Goal: Navigation & Orientation: Understand site structure

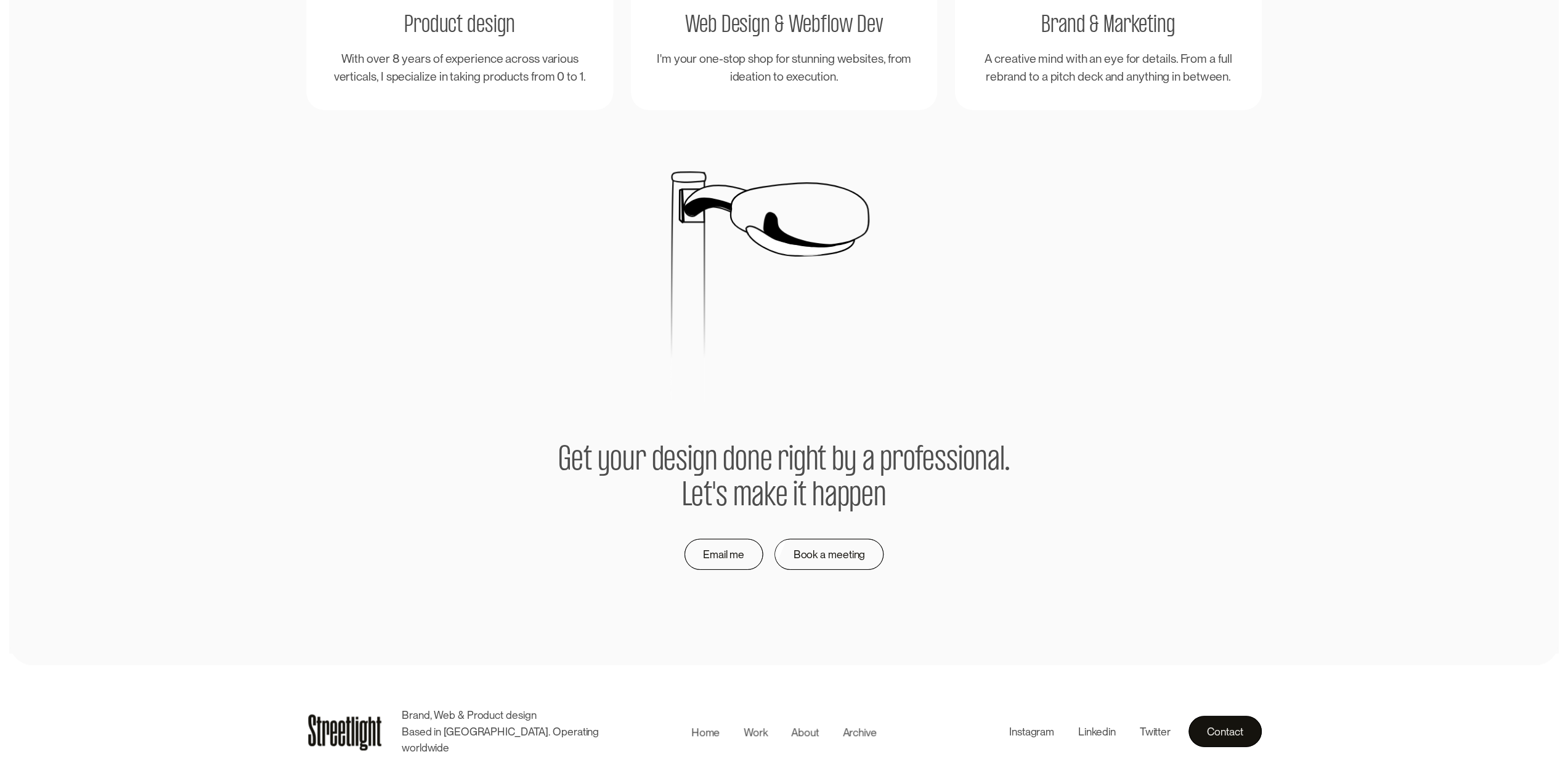
scroll to position [2708, 0]
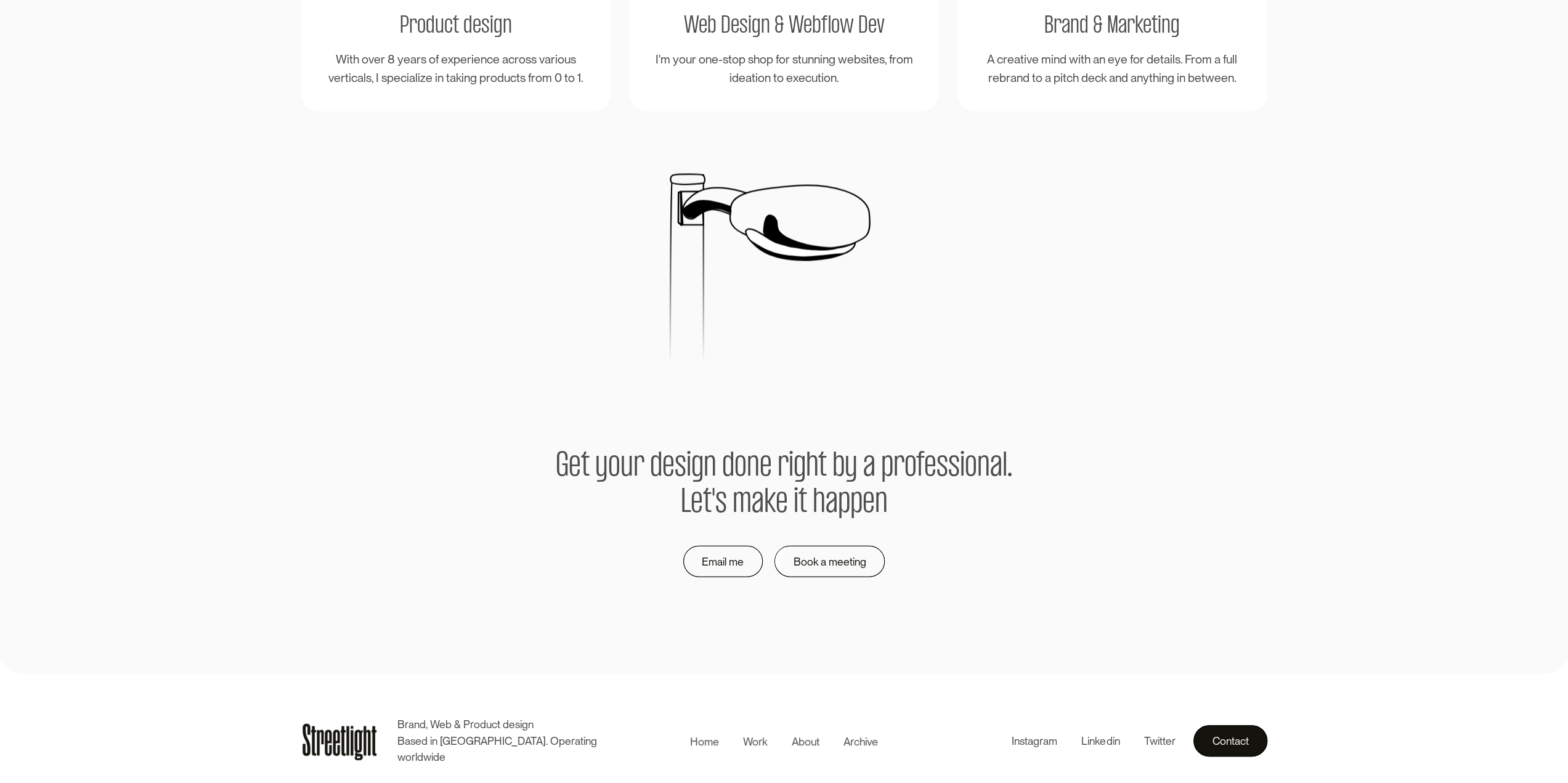
click at [798, 739] on div "About" at bounding box center [806, 742] width 28 height 16
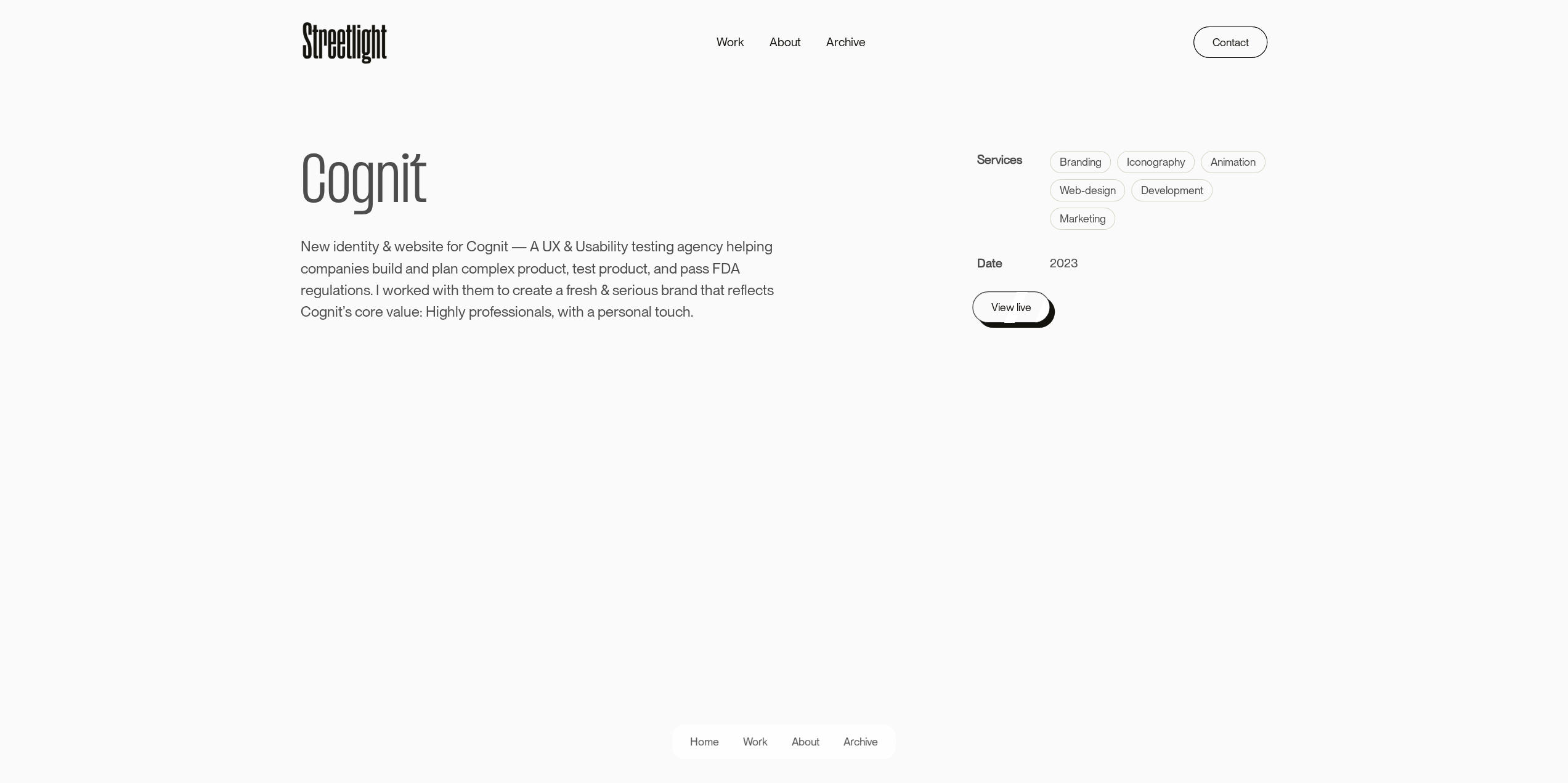
click at [1027, 317] on link "View live" at bounding box center [1011, 307] width 78 height 32
click at [726, 47] on div "Work" at bounding box center [730, 42] width 27 height 18
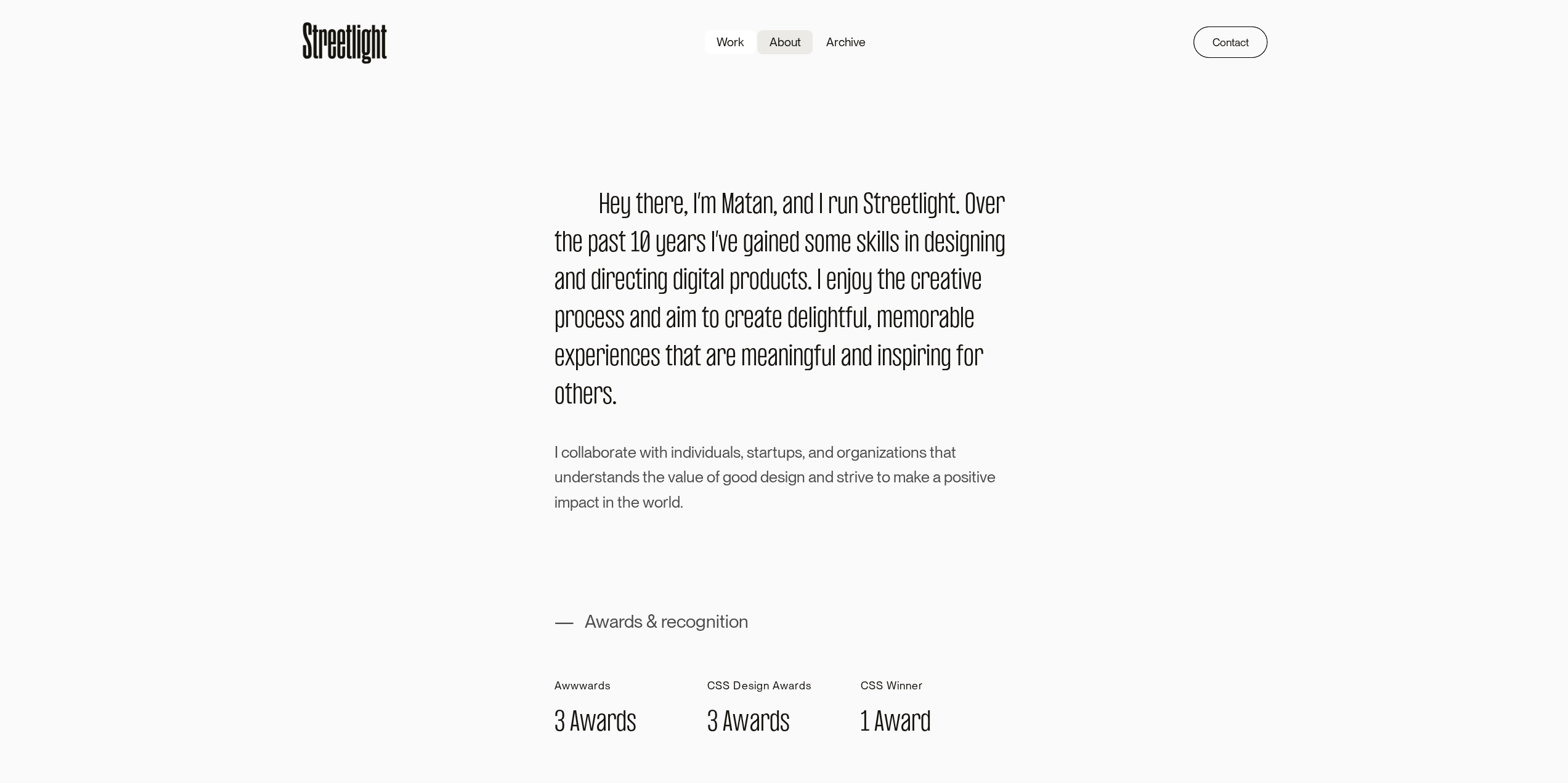
click at [731, 35] on div "Work" at bounding box center [730, 42] width 27 height 18
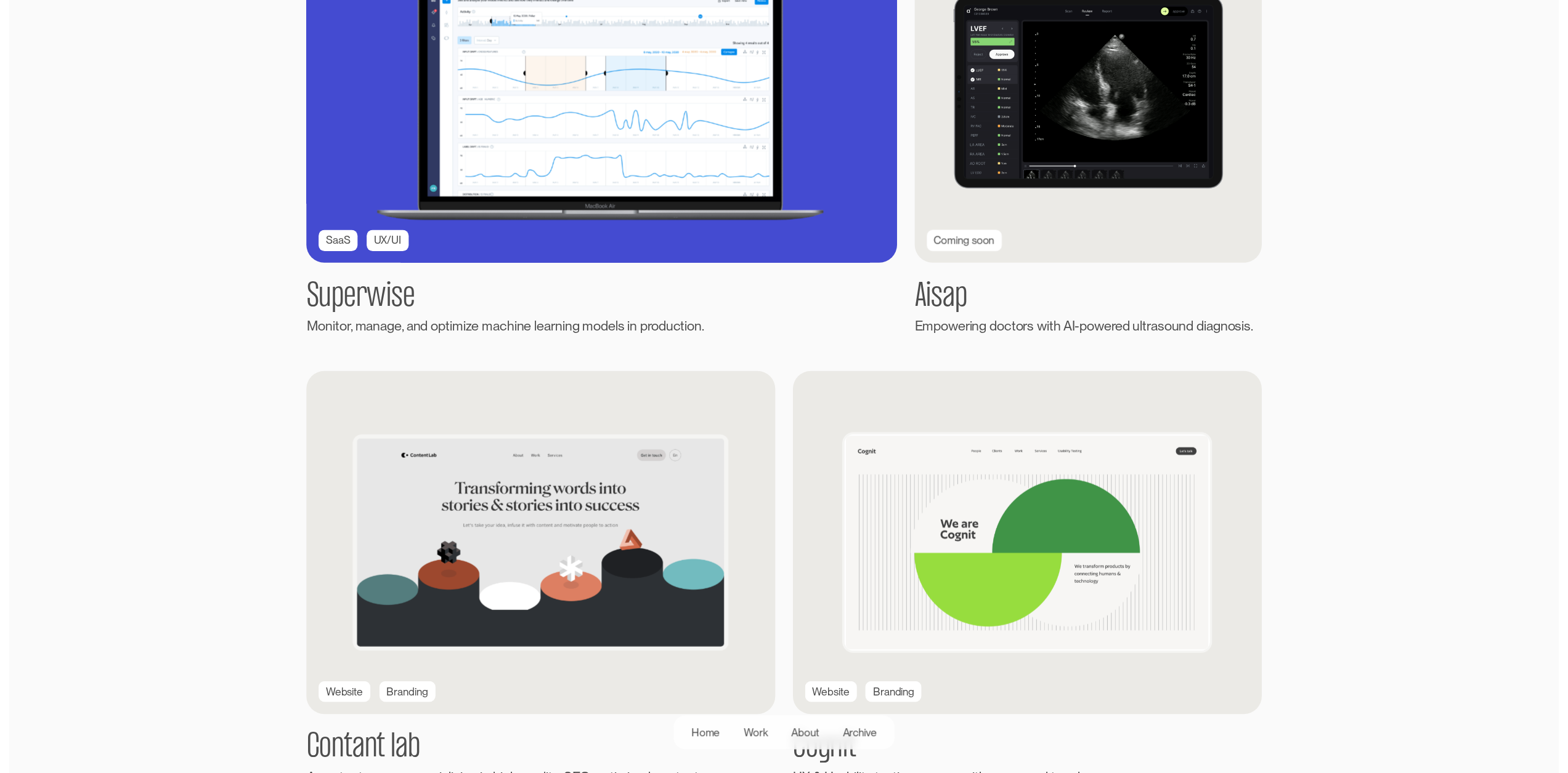
scroll to position [431, 0]
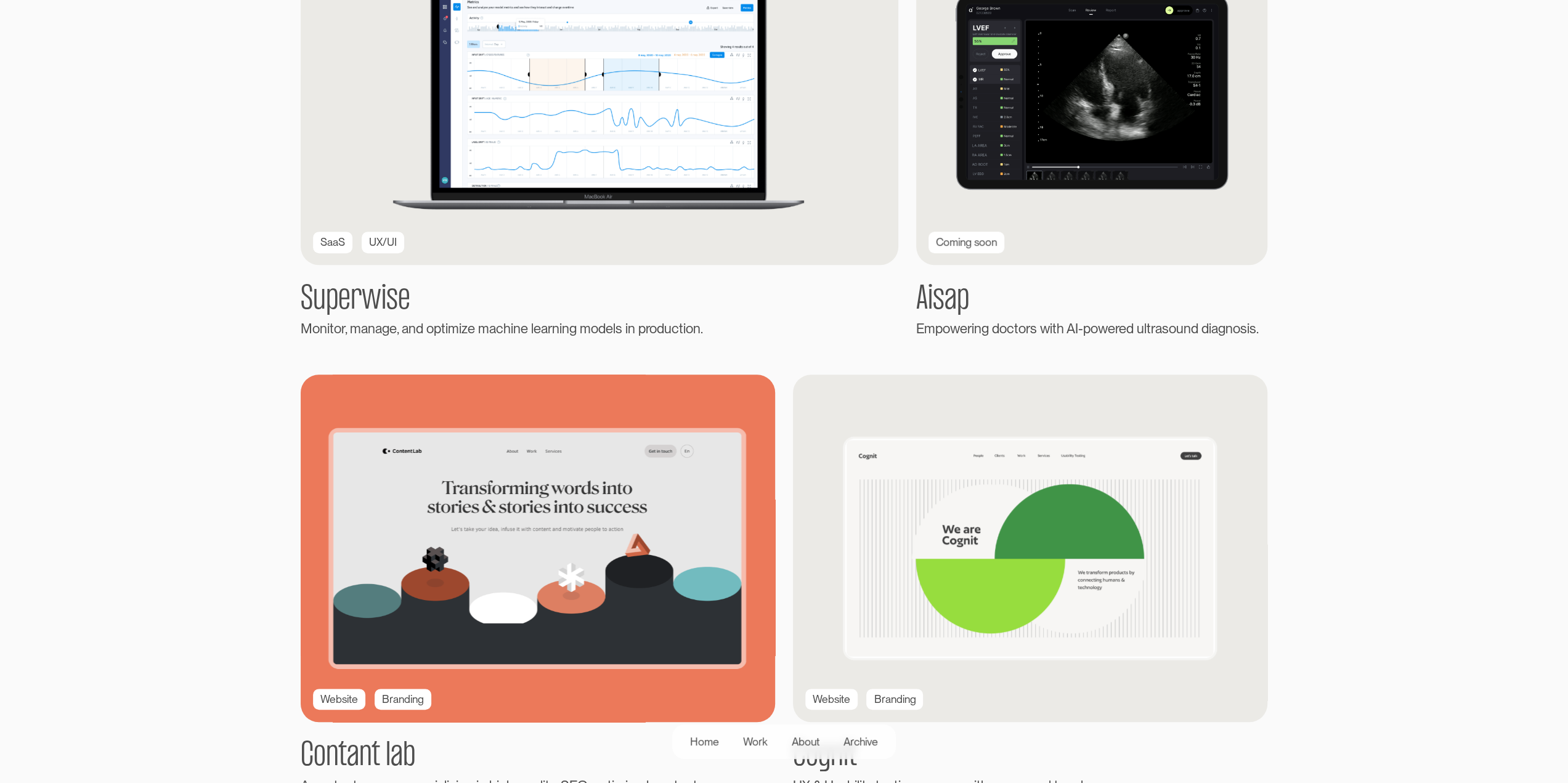
click at [633, 542] on img at bounding box center [538, 549] width 521 height 382
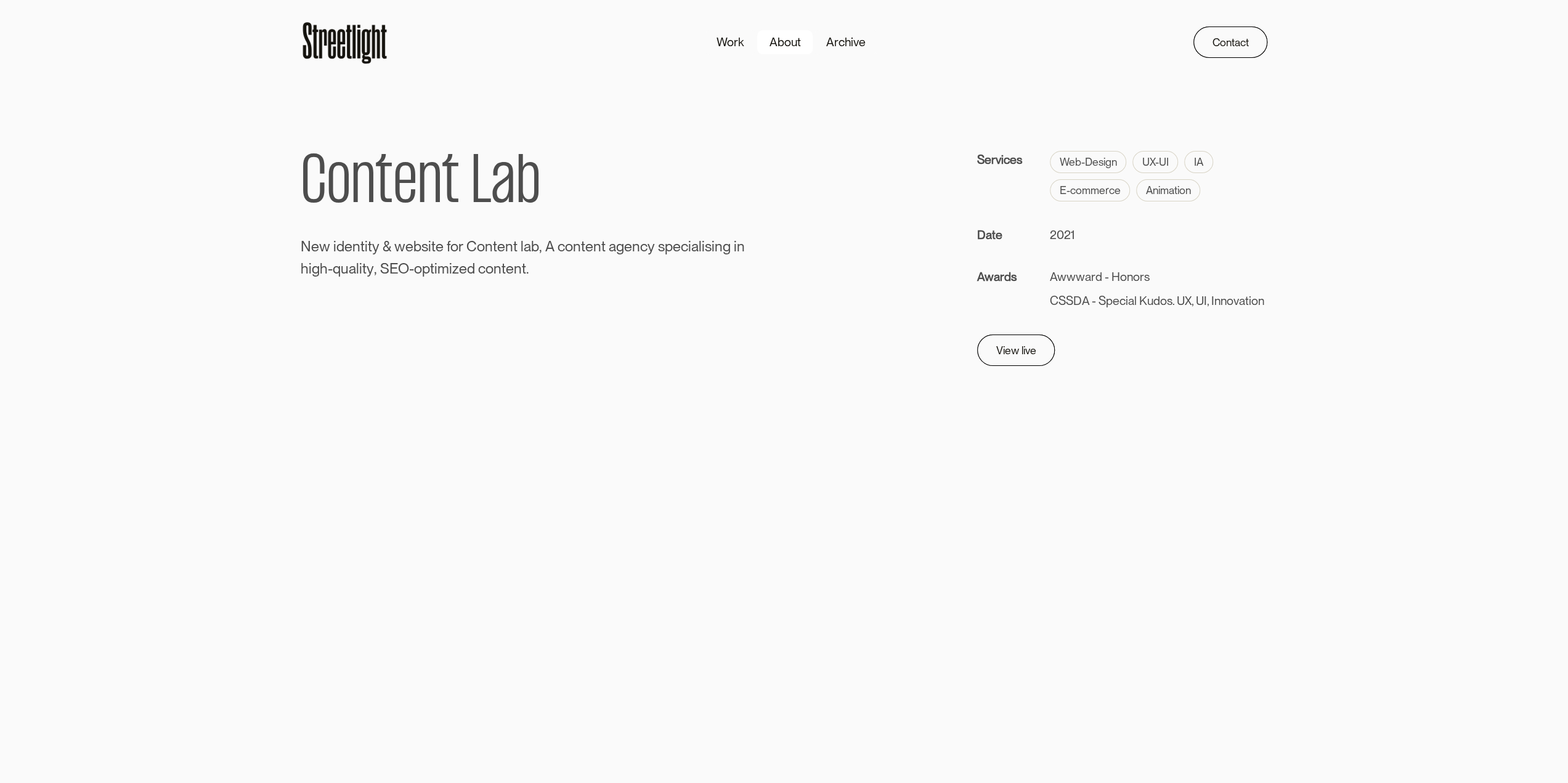
click at [790, 42] on div "About" at bounding box center [785, 42] width 32 height 18
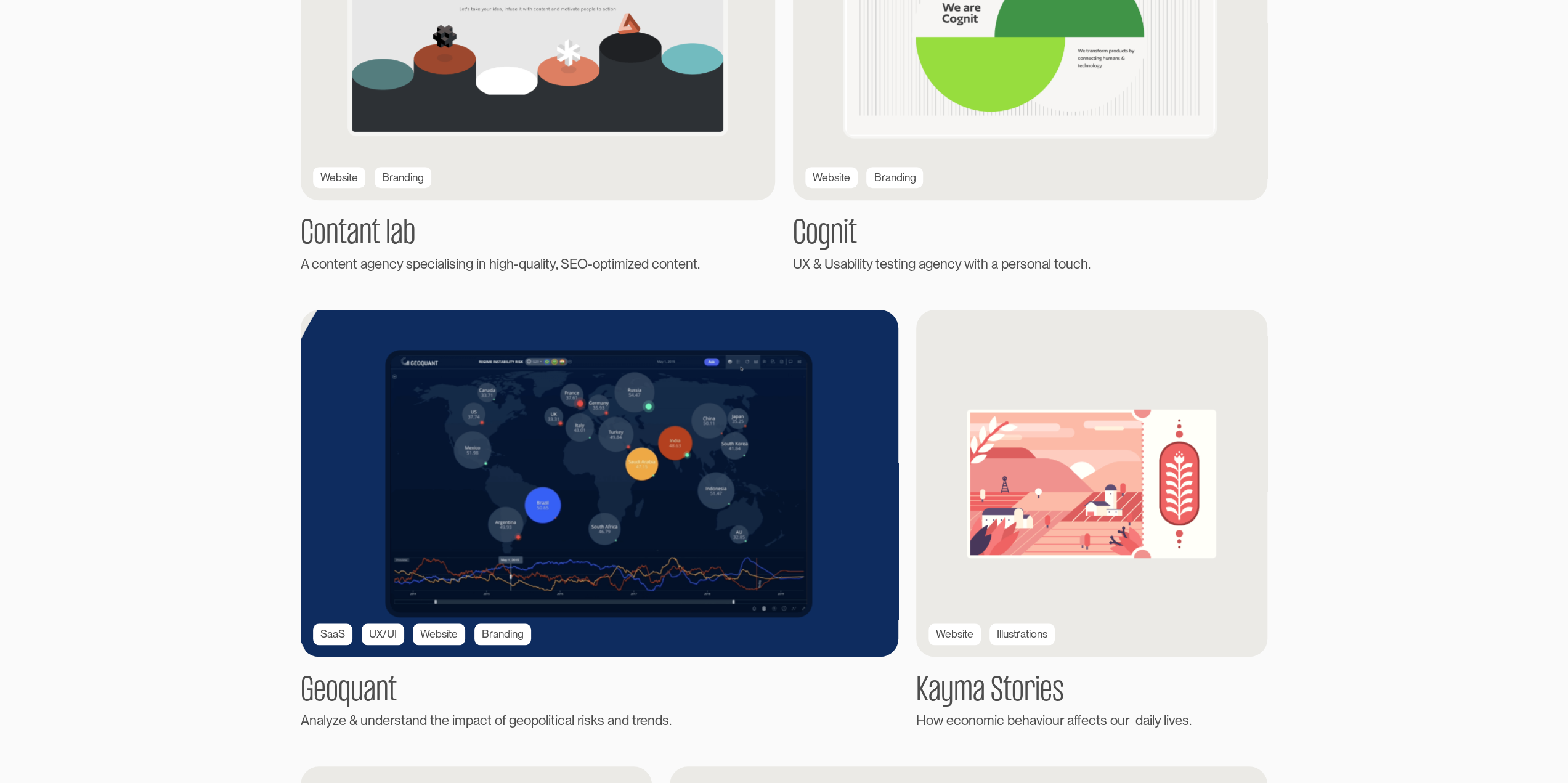
scroll to position [950, 0]
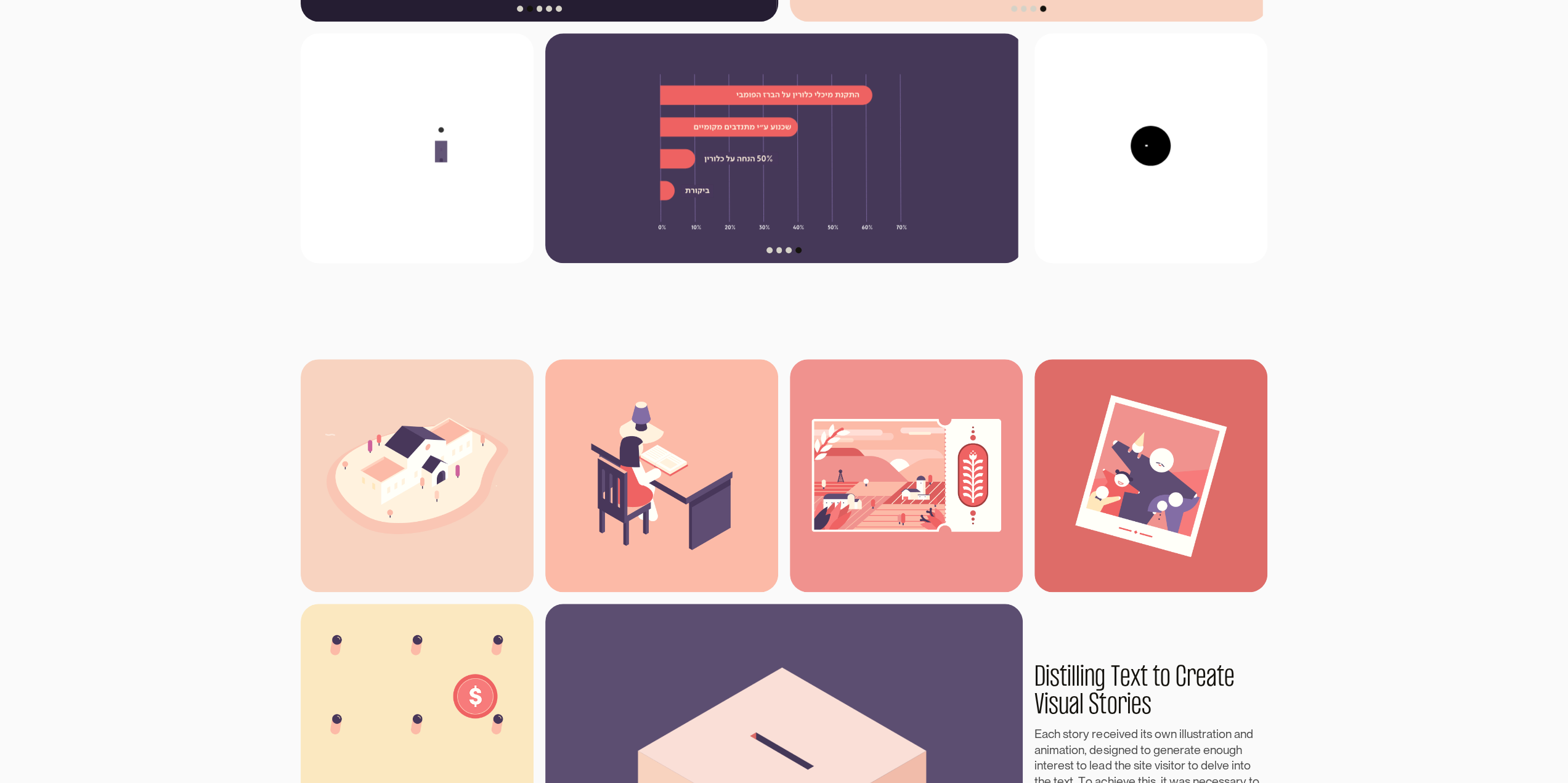
scroll to position [1133, 0]
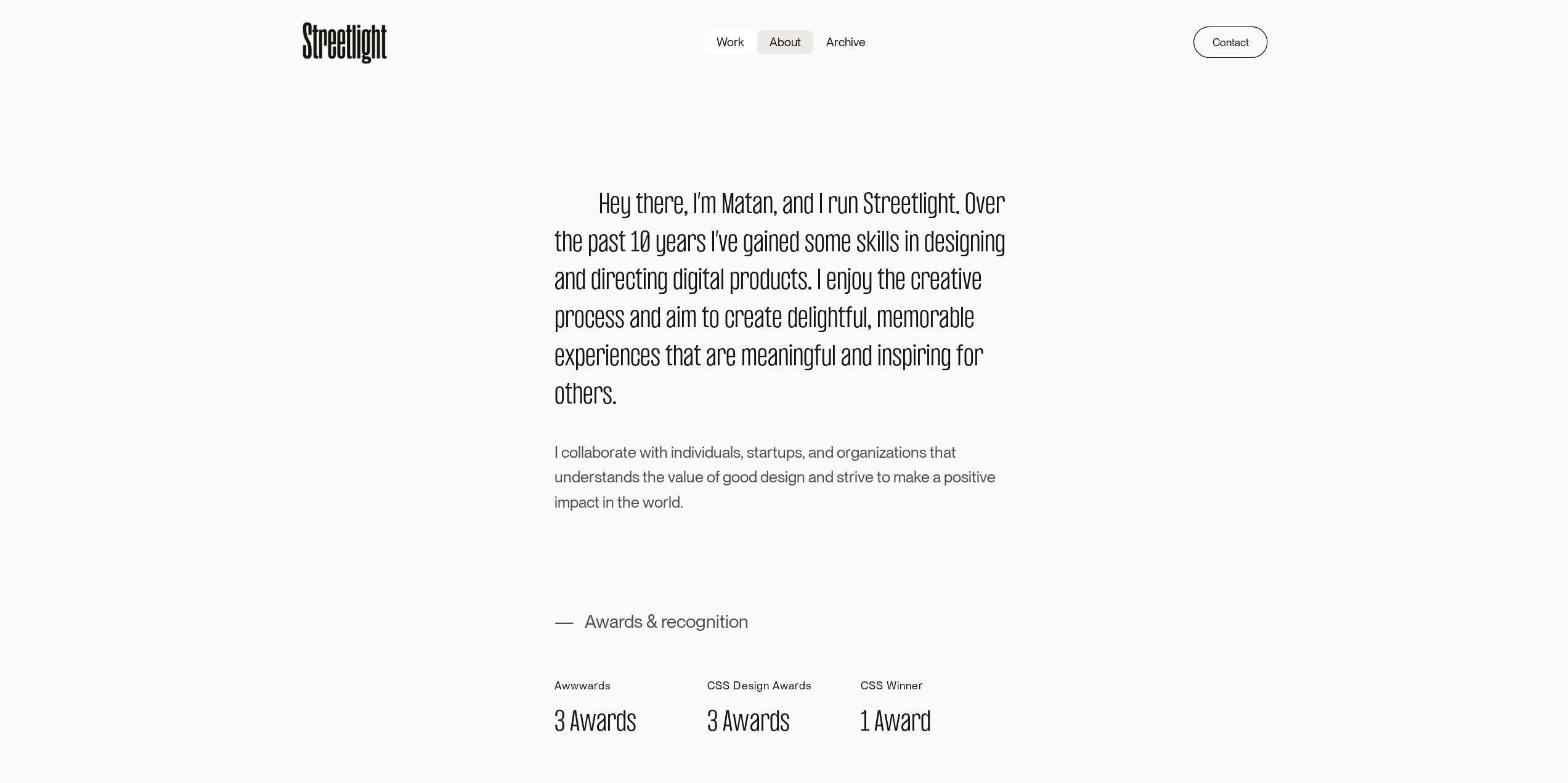
click at [719, 47] on div "Work" at bounding box center [730, 42] width 27 height 18
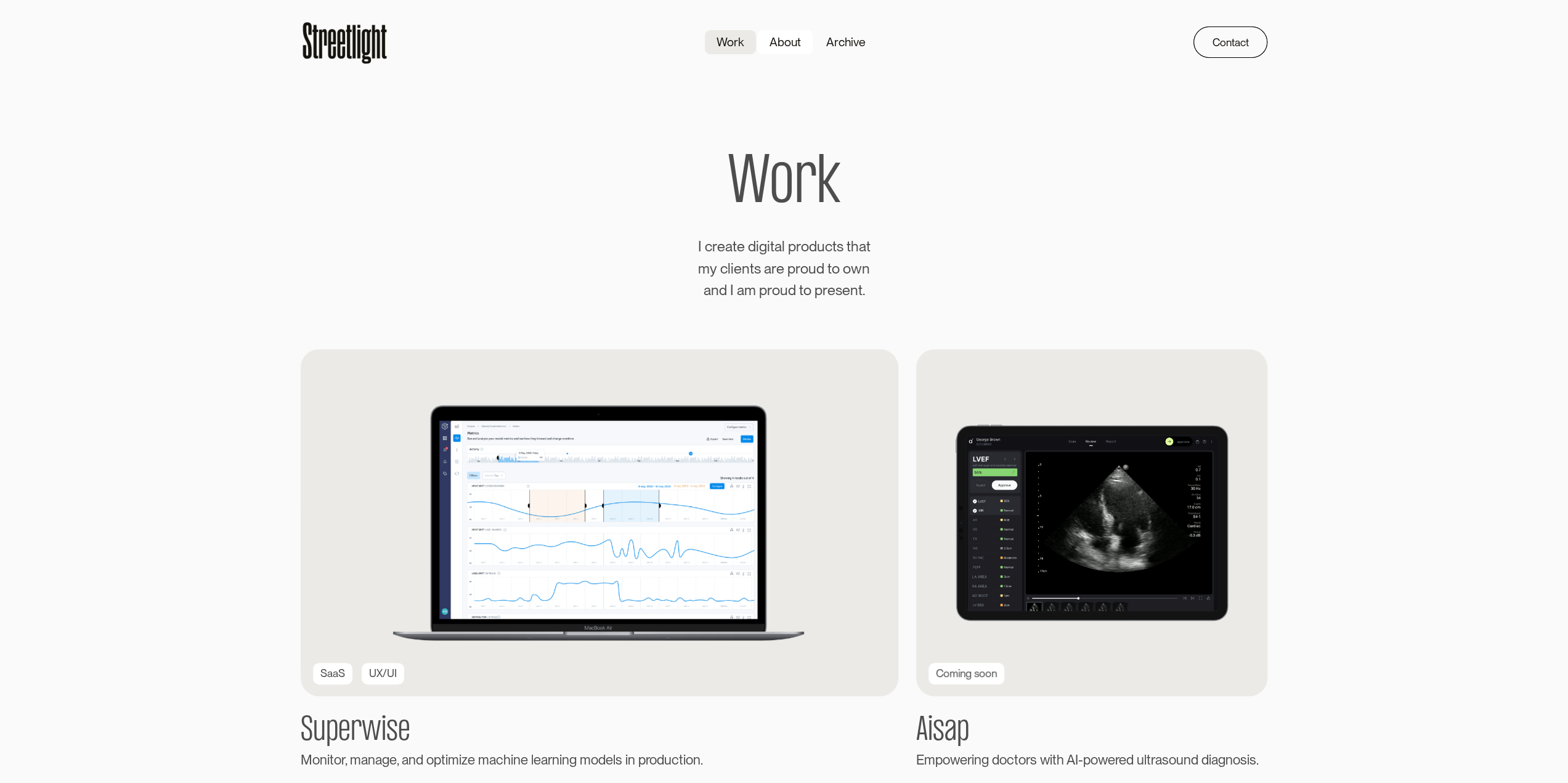
click at [794, 40] on div "About" at bounding box center [785, 42] width 32 height 18
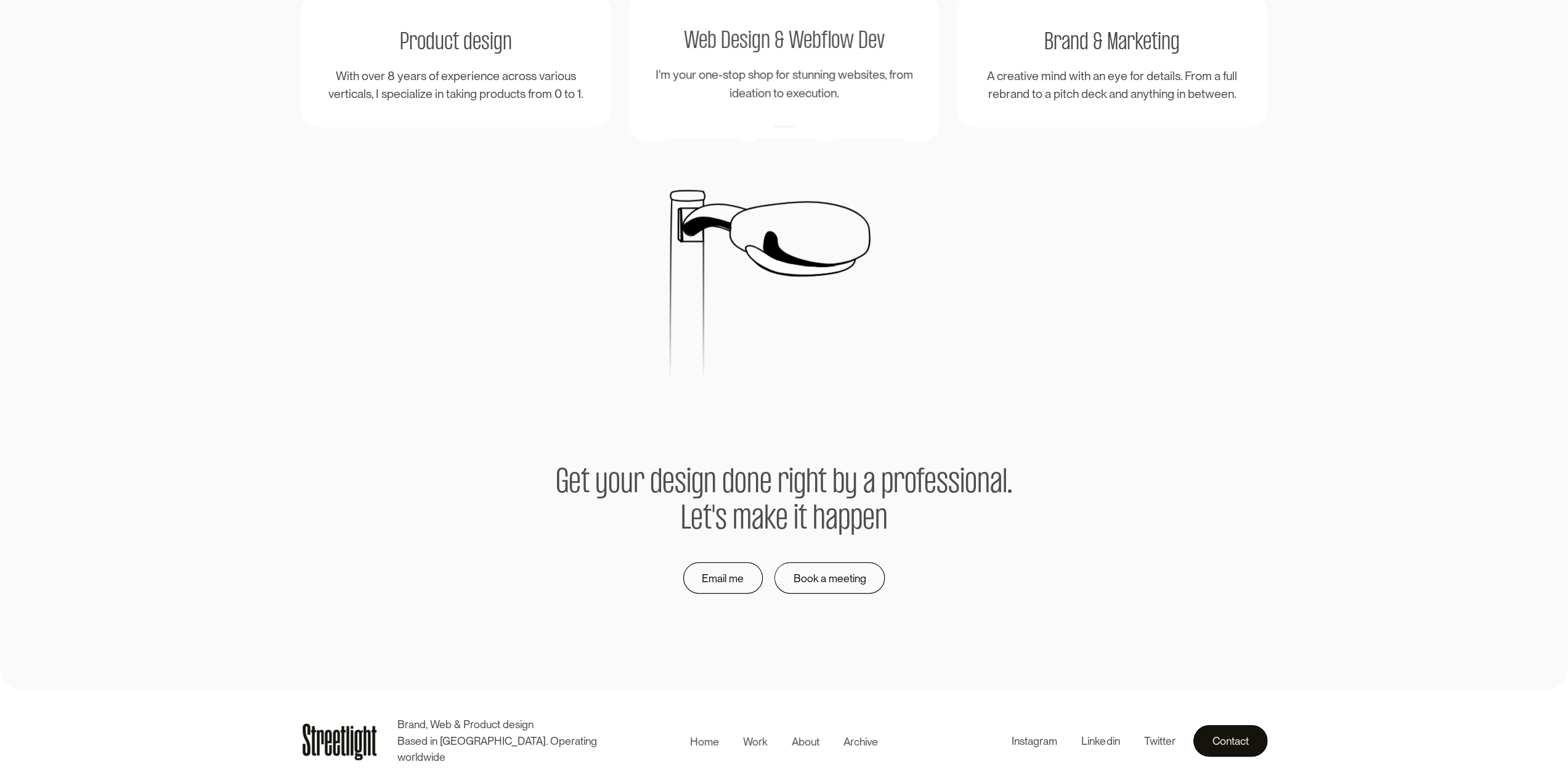
scroll to position [2695, 0]
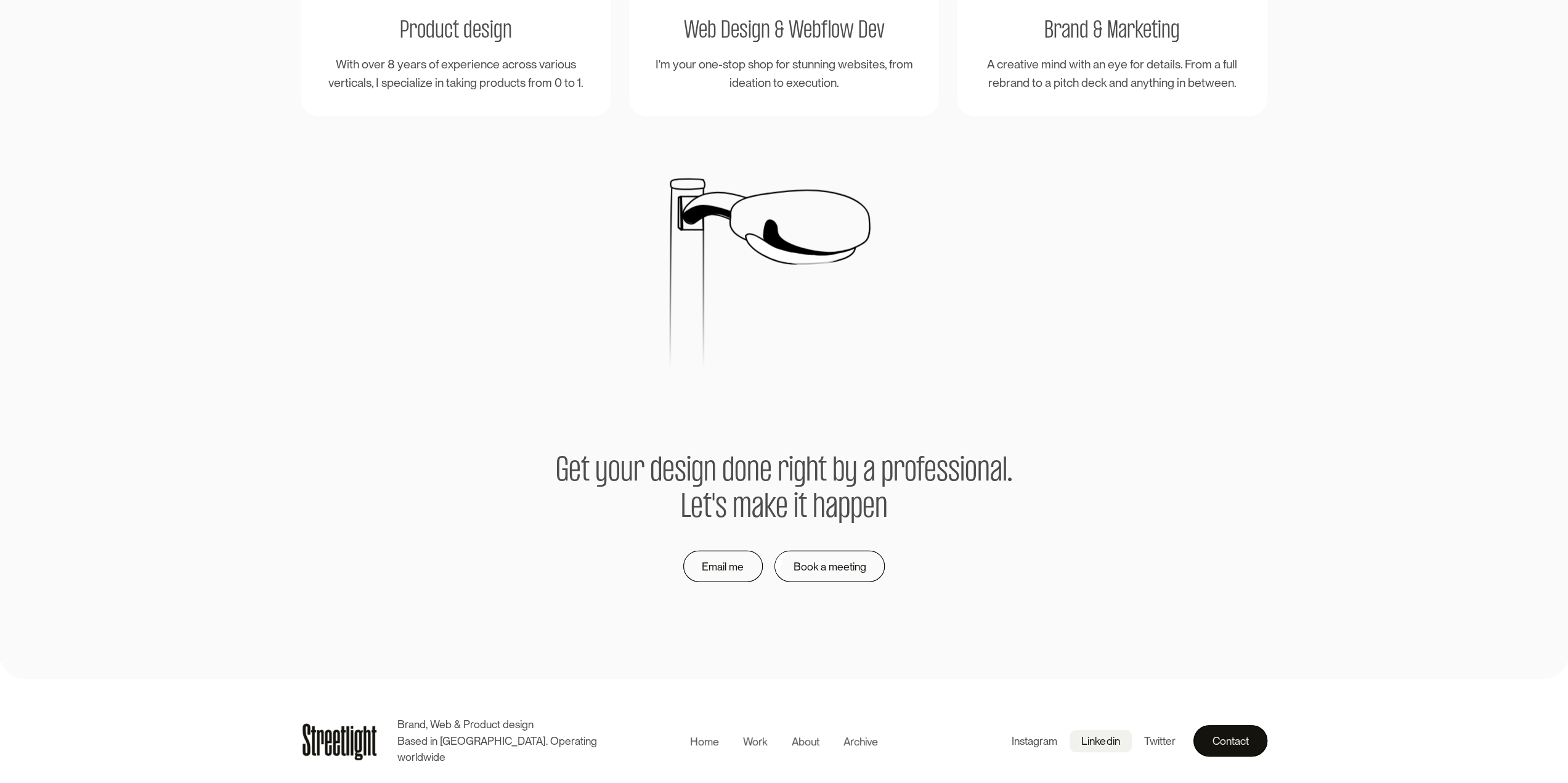
click at [1108, 740] on div "Linkedin" at bounding box center [1101, 741] width 39 height 16
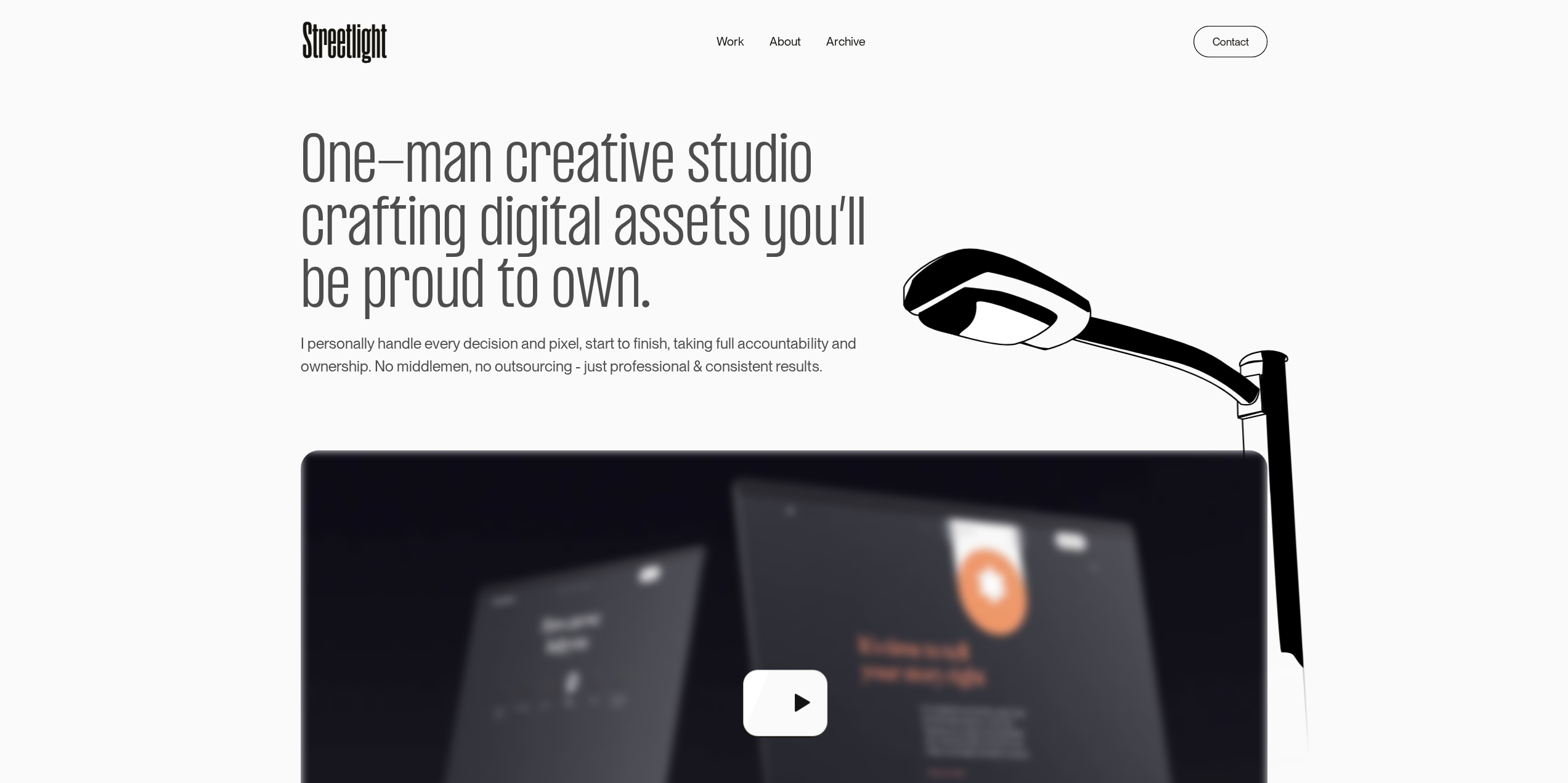
scroll to position [0, 0]
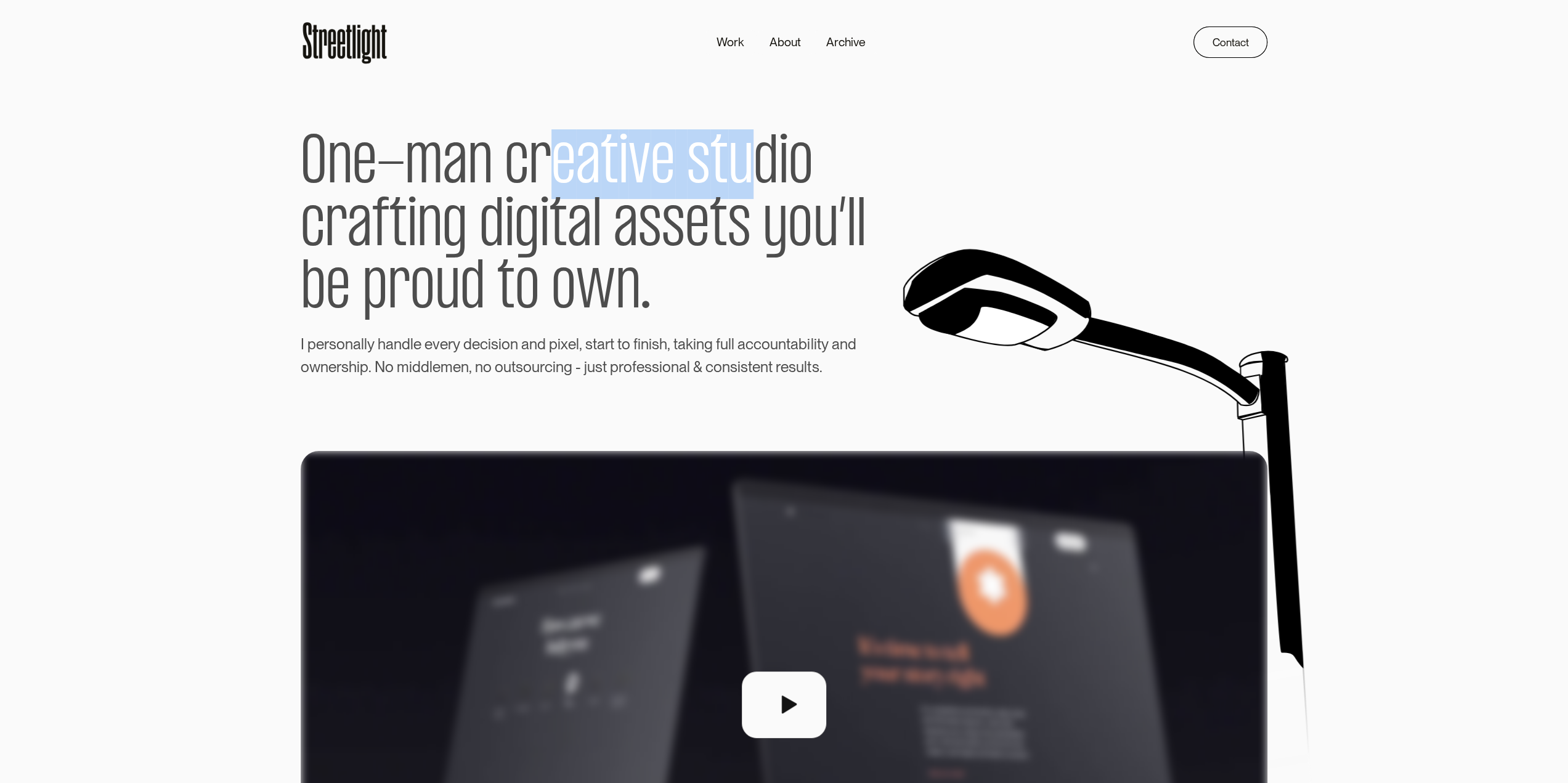
drag, startPoint x: 552, startPoint y: 162, endPoint x: 764, endPoint y: 167, distance: 212.1
click at [764, 167] on p "O n e - m a n c r e a t i v e s t u d i o c r a f t i n g d i g i t a l a s s e…" at bounding box center [602, 227] width 604 height 212
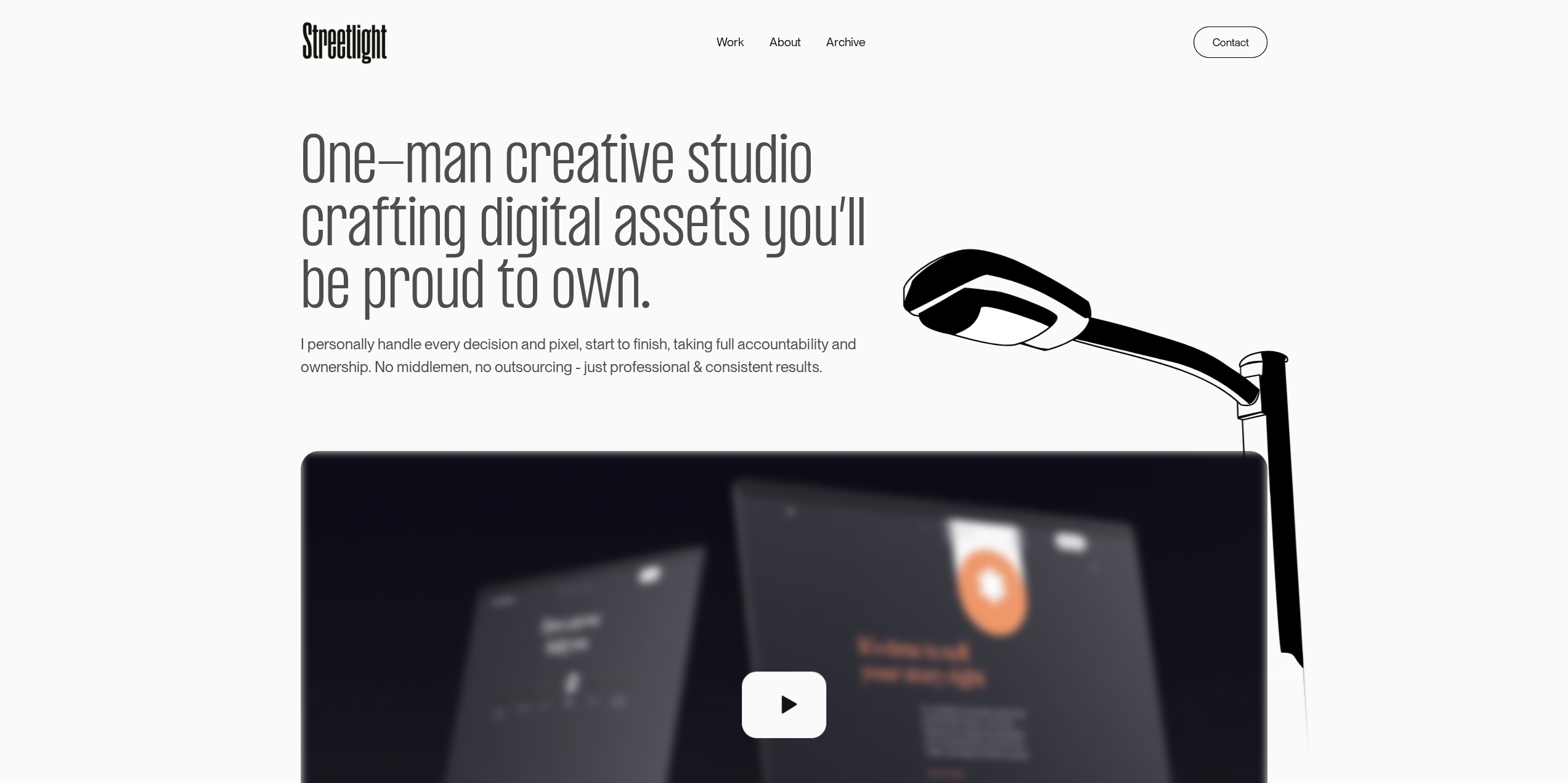
click at [772, 169] on span "d" at bounding box center [766, 165] width 25 height 63
drag, startPoint x: 1553, startPoint y: 4, endPoint x: 1375, endPoint y: 198, distance: 263.3
click at [1348, 260] on section "O n e - m a n c r e a t i v e s t u d i o c r a f t i n g d i g i t a l a s s e…" at bounding box center [784, 223] width 1568 height 312
drag, startPoint x: 521, startPoint y: 224, endPoint x: 594, endPoint y: 219, distance: 73.2
click at [594, 219] on span "d i g i t a l" at bounding box center [541, 227] width 123 height 63
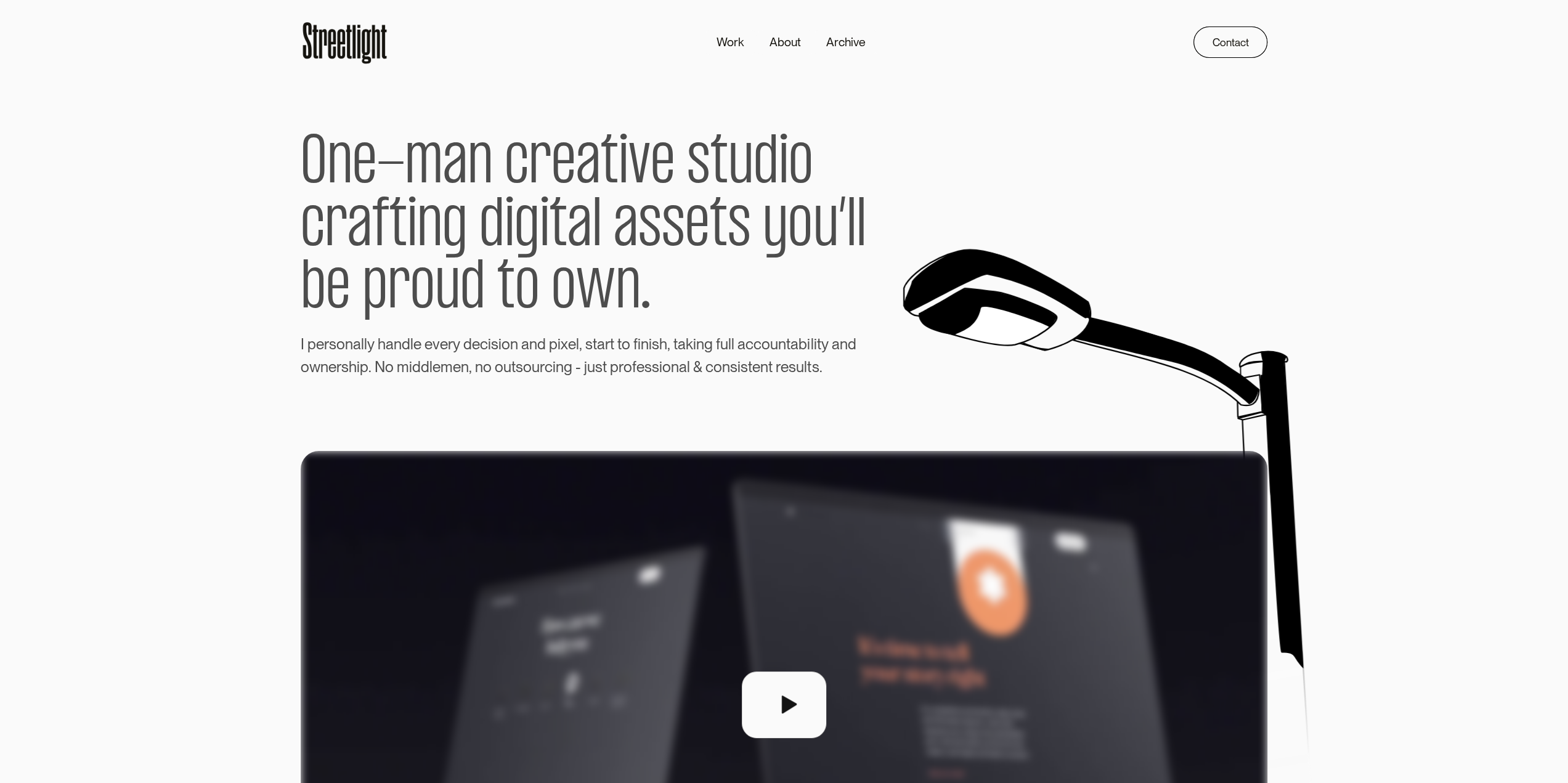
drag, startPoint x: 632, startPoint y: 243, endPoint x: 583, endPoint y: 246, distance: 49.1
